Goal: Book appointment/travel/reservation

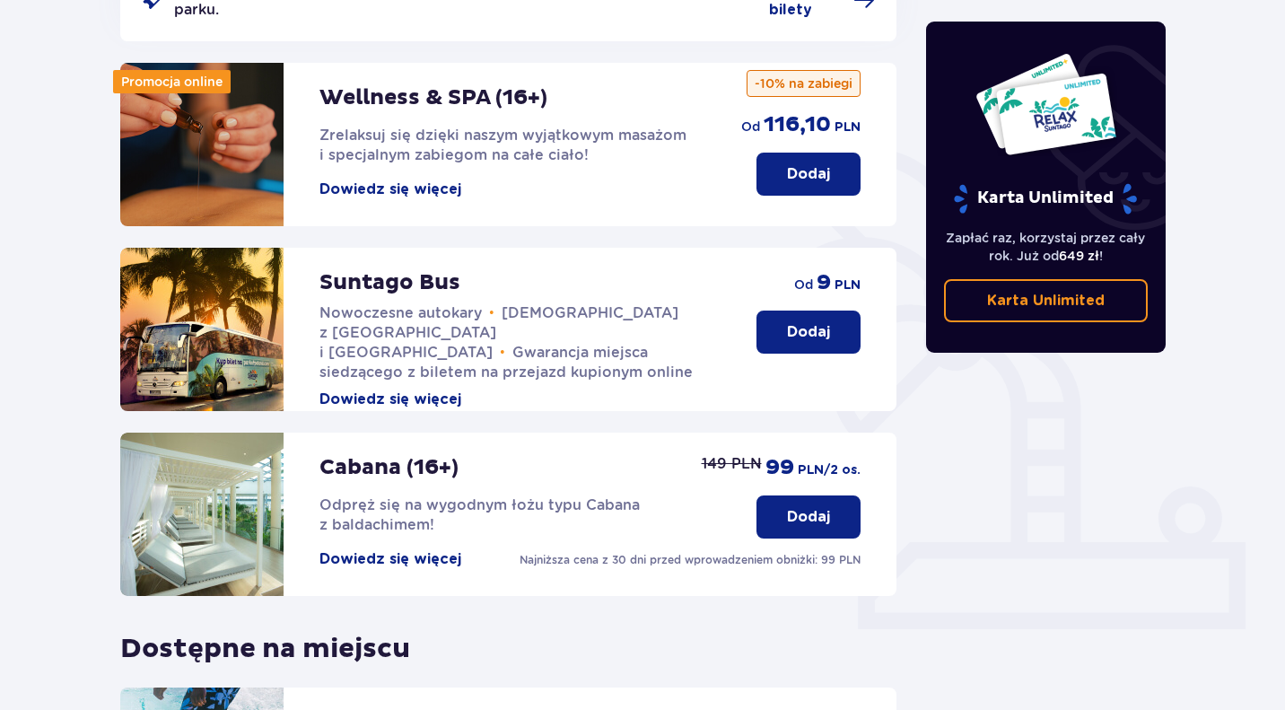
scroll to position [299, 0]
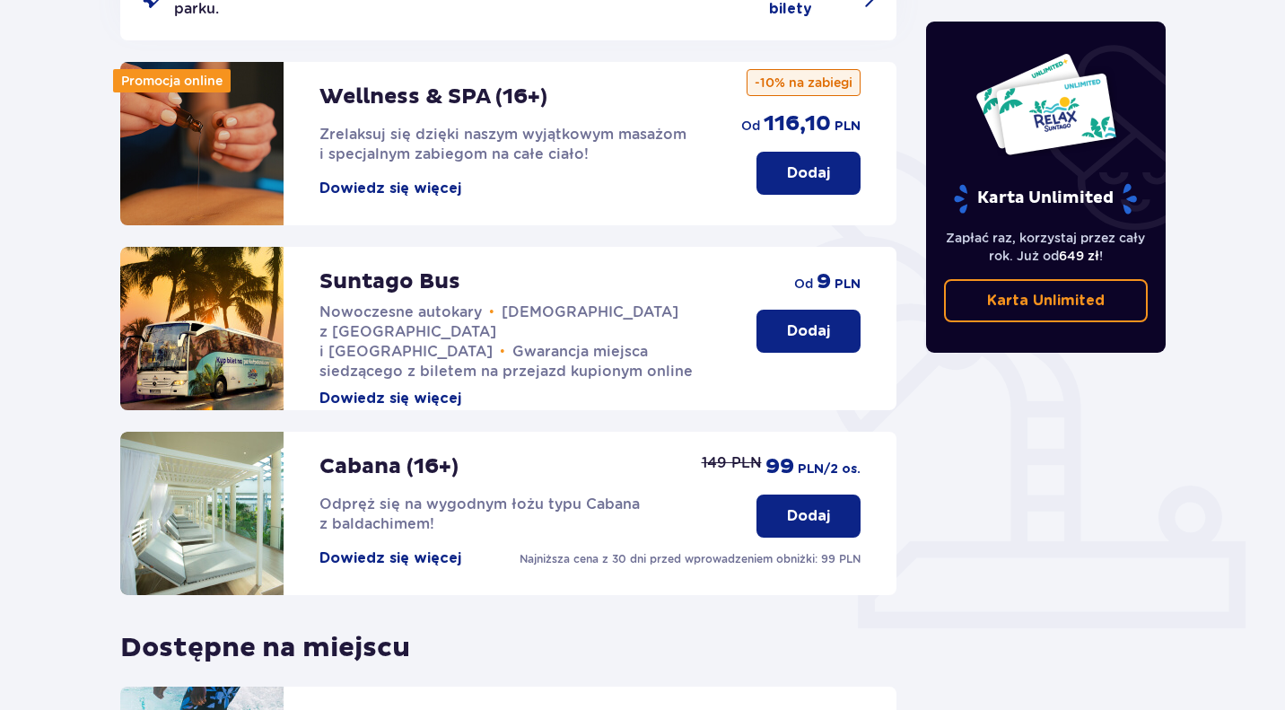
click at [825, 321] on p "Dodaj" at bounding box center [808, 331] width 43 height 20
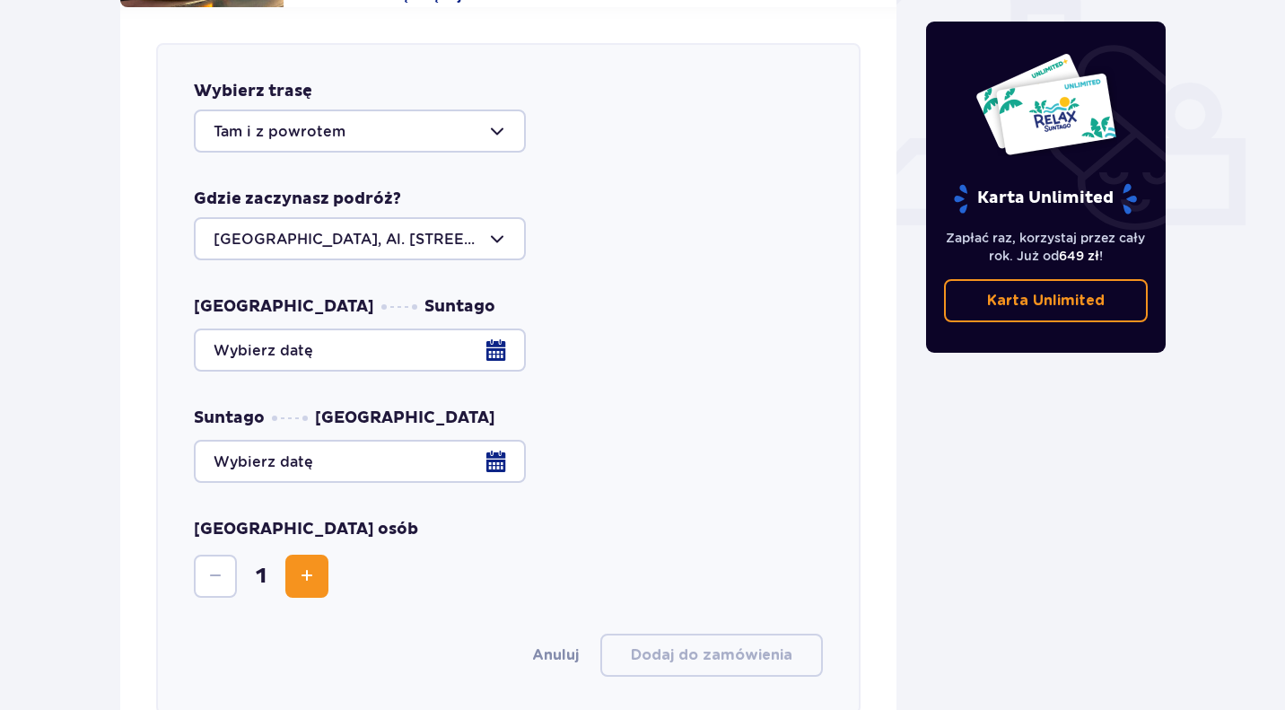
scroll to position [705, 0]
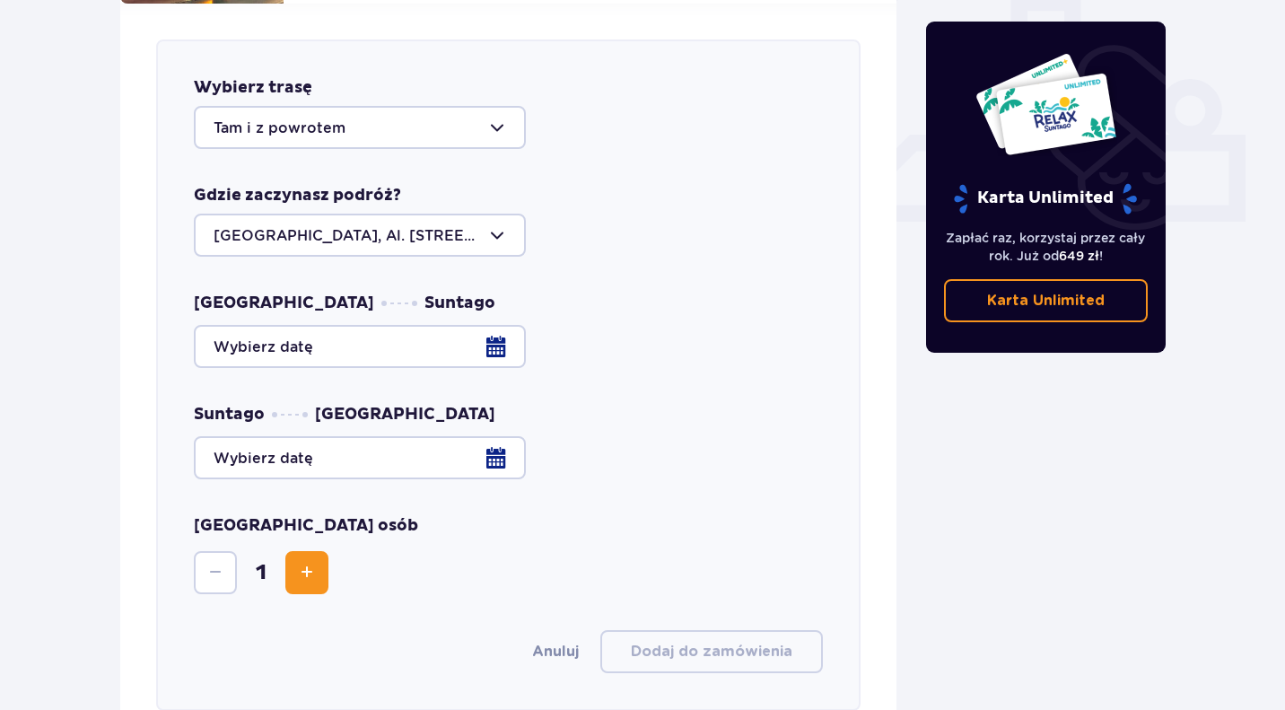
click at [450, 325] on div at bounding box center [508, 346] width 629 height 43
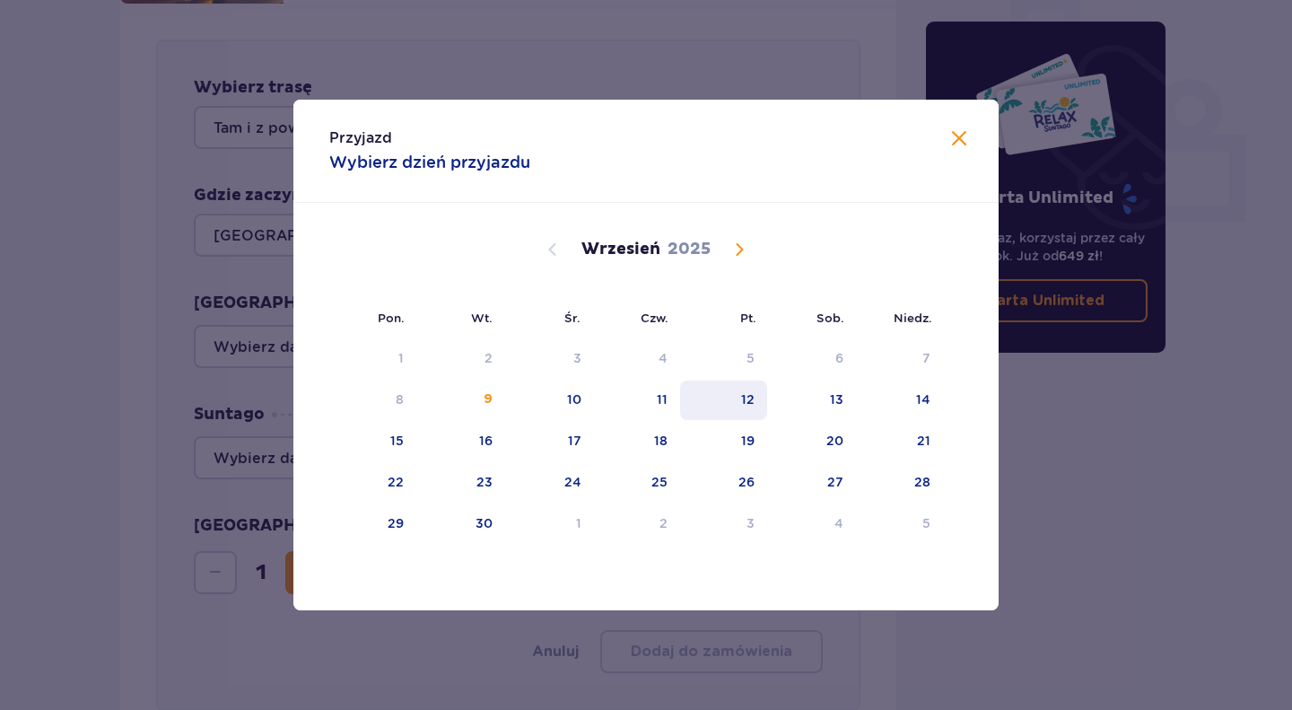
click at [736, 414] on div "12" at bounding box center [723, 399] width 87 height 39
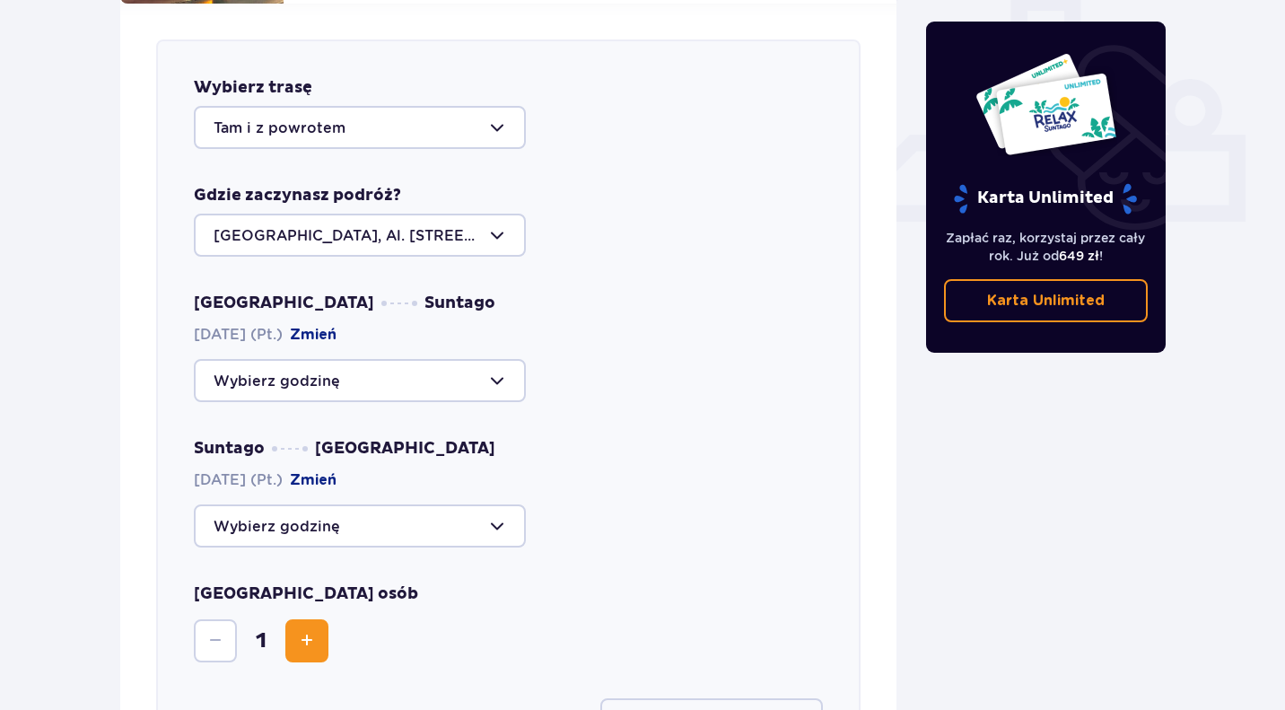
click at [299, 359] on div at bounding box center [360, 380] width 332 height 43
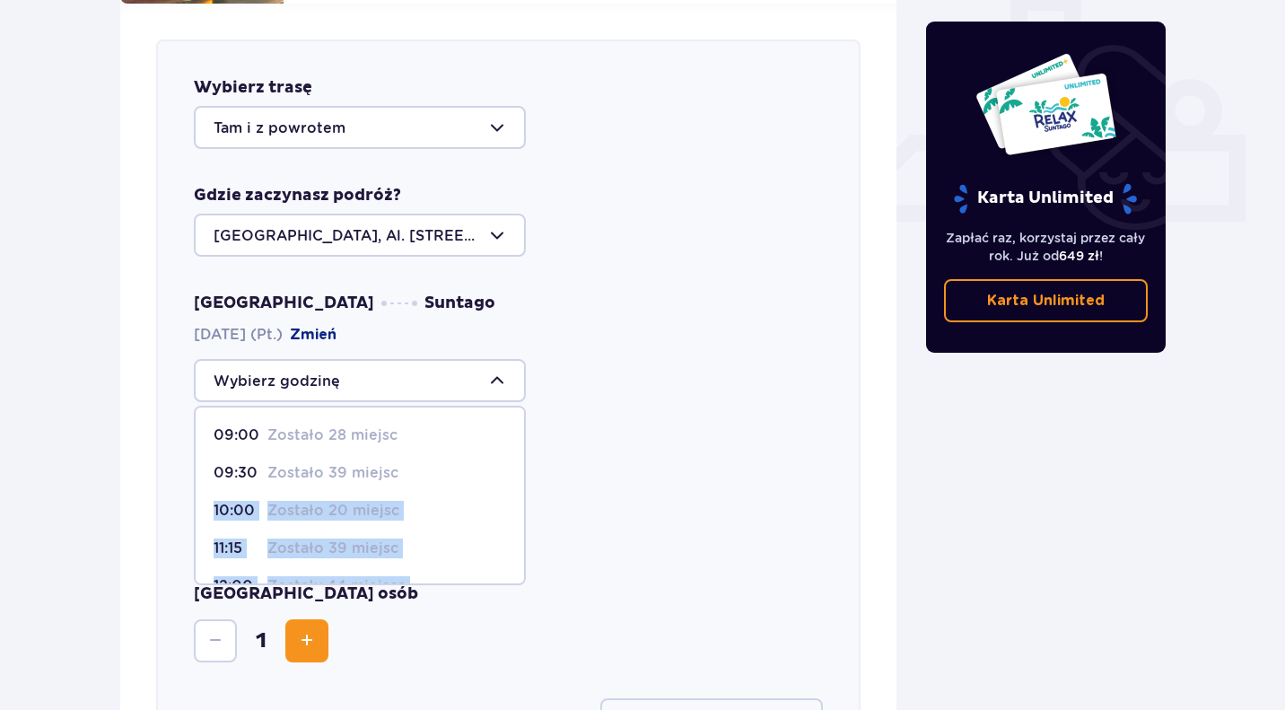
drag, startPoint x: 524, startPoint y: 437, endPoint x: 528, endPoint y: 503, distance: 66.5
click at [528, 503] on div "Warszawa Suntago [DATE] (Pt.) Zmień 09:00 Zostało 28 miejsc 09:30 Zostało 39 mi…" at bounding box center [508, 420] width 629 height 255
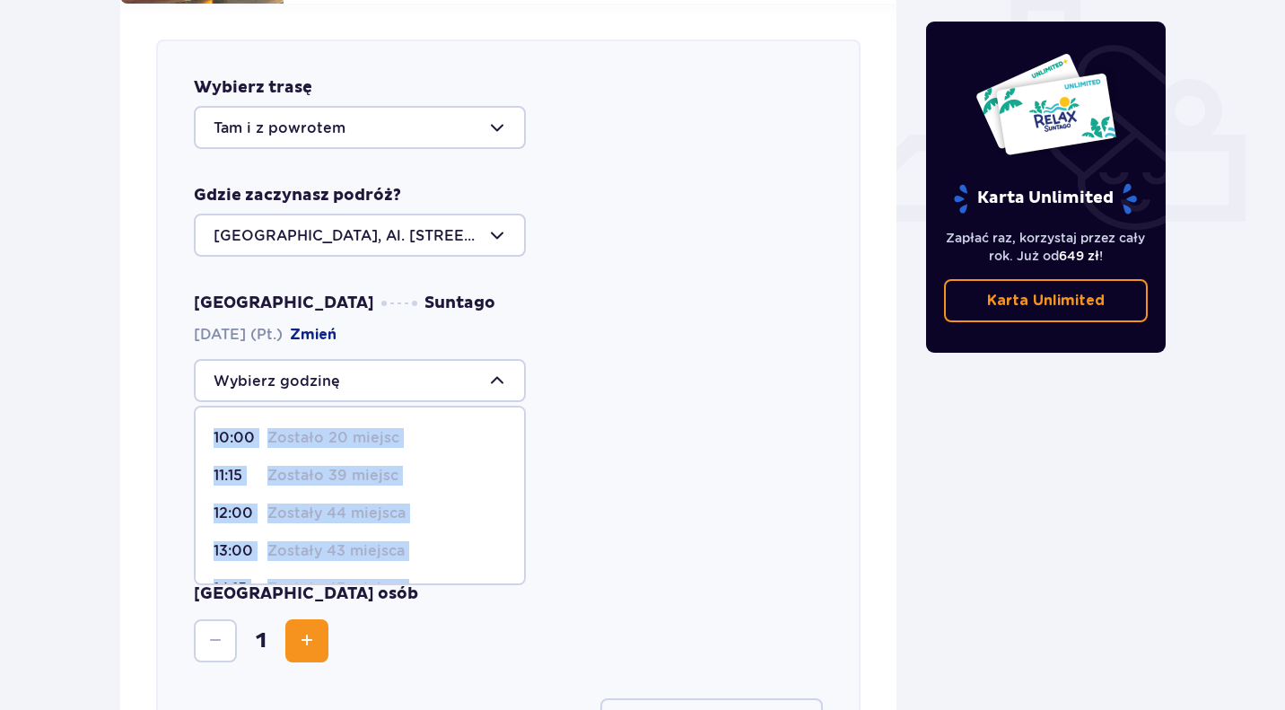
scroll to position [75, 0]
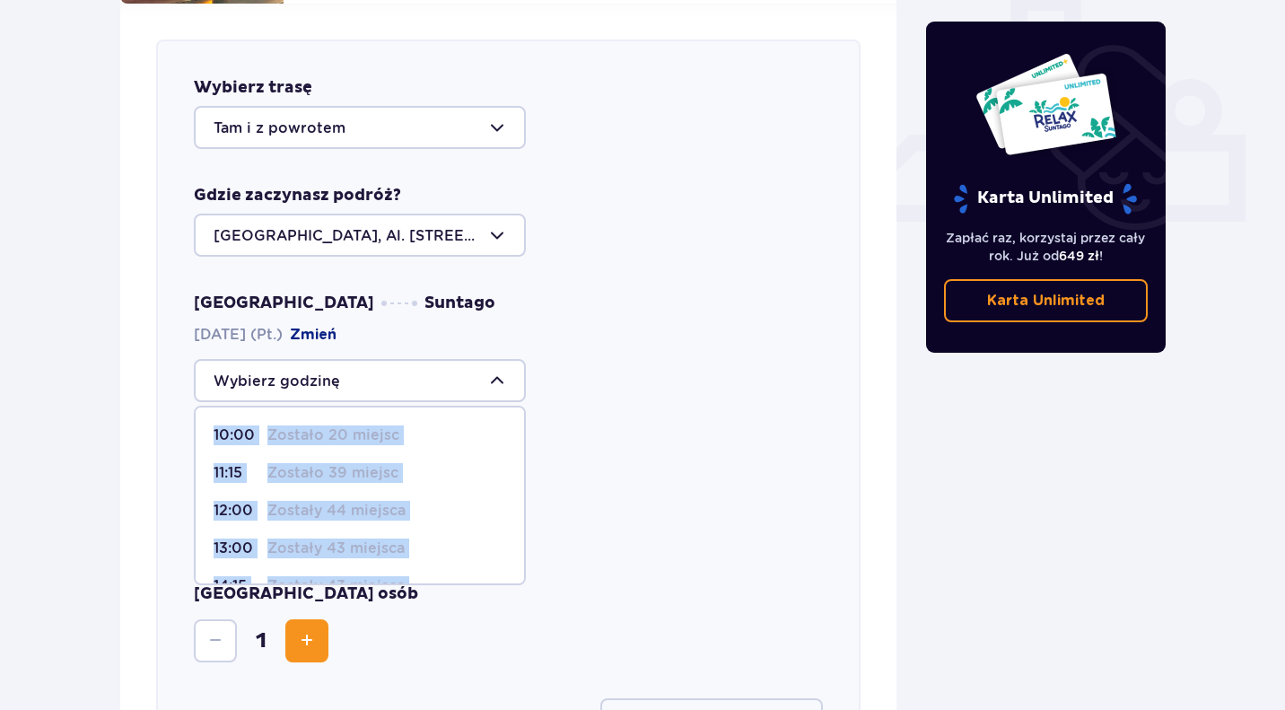
click at [332, 501] on p "Zostały 44 miejsca" at bounding box center [336, 511] width 138 height 20
type input "12:00"
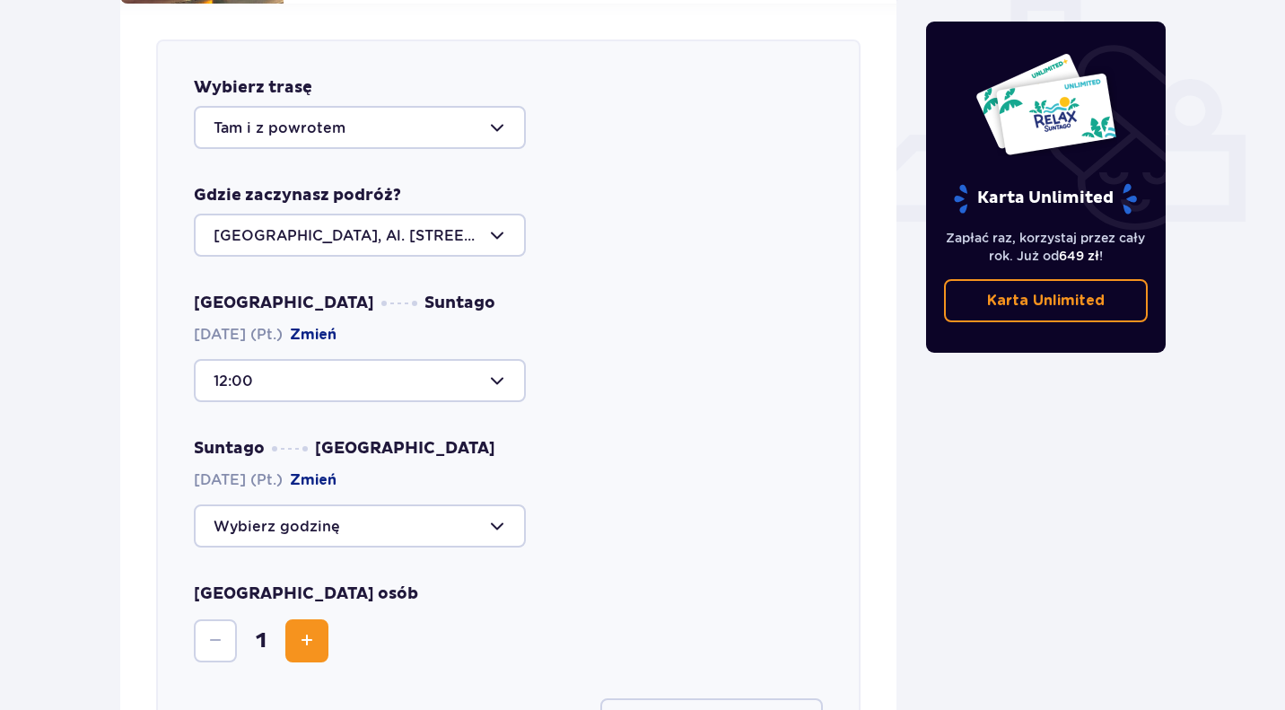
click at [332, 504] on div at bounding box center [360, 525] width 332 height 43
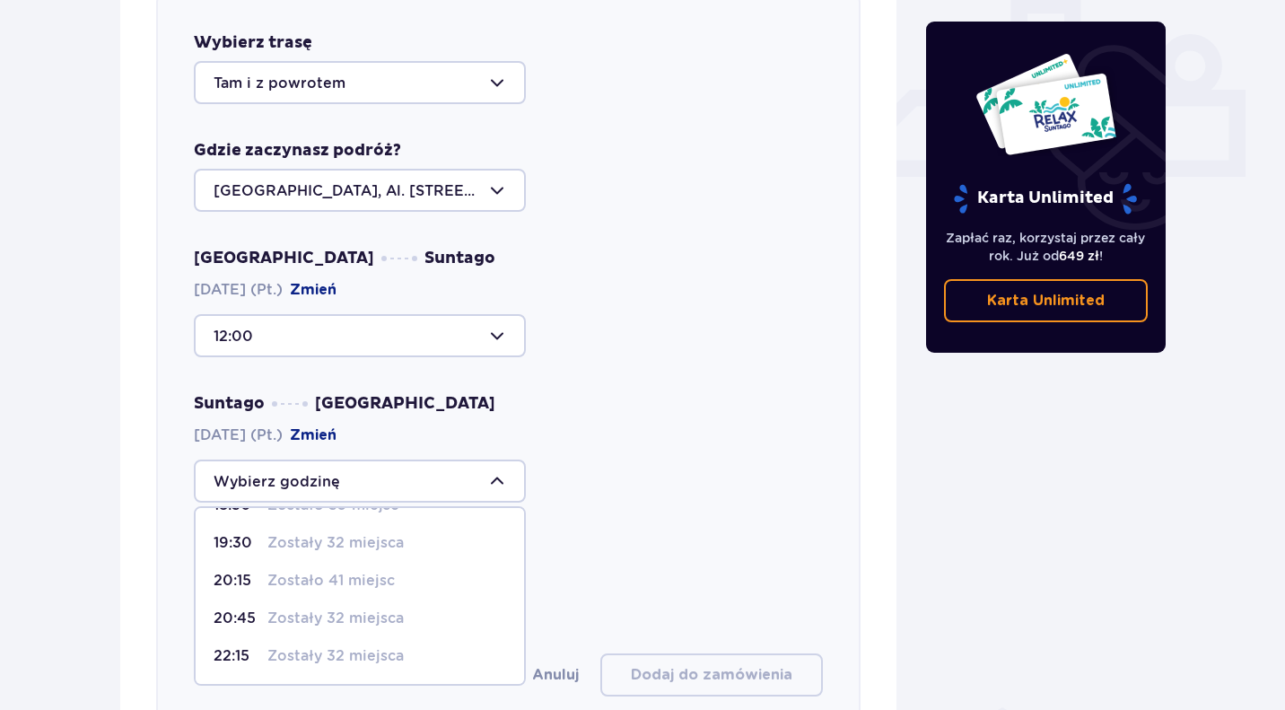
scroll to position [752, 0]
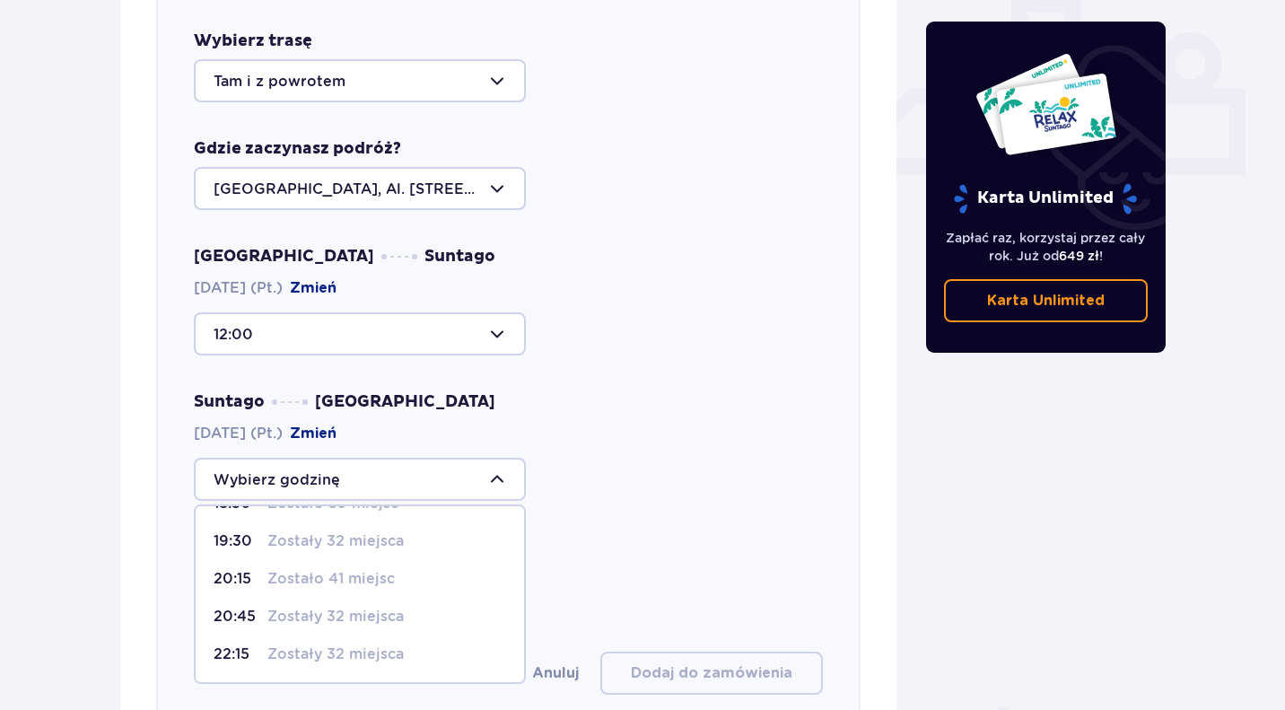
click at [286, 644] on p "Zostały 32 miejsca" at bounding box center [335, 654] width 136 height 20
type input "22:15"
